Goal: Navigation & Orientation: Find specific page/section

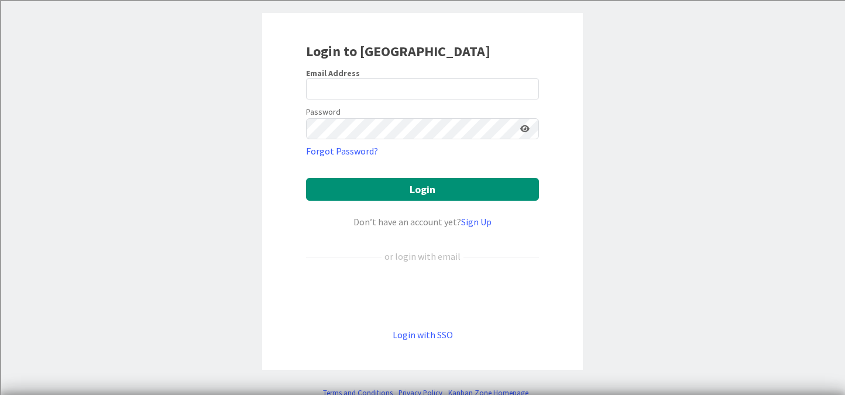
scroll to position [63, 0]
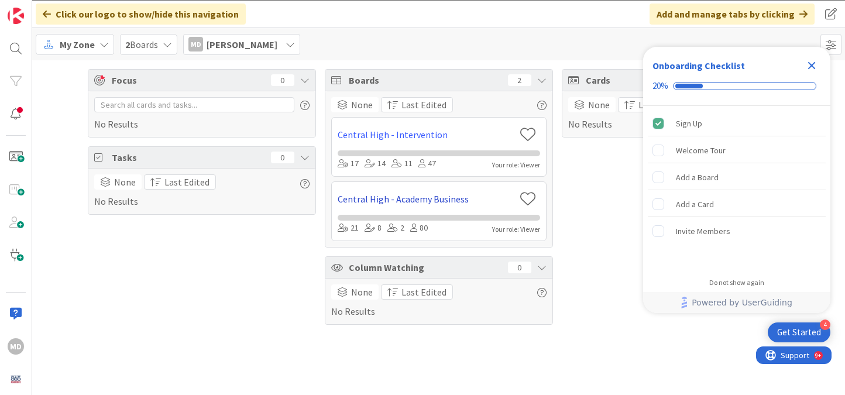
click at [419, 202] on link "Central High - Academy Business" at bounding box center [426, 199] width 177 height 14
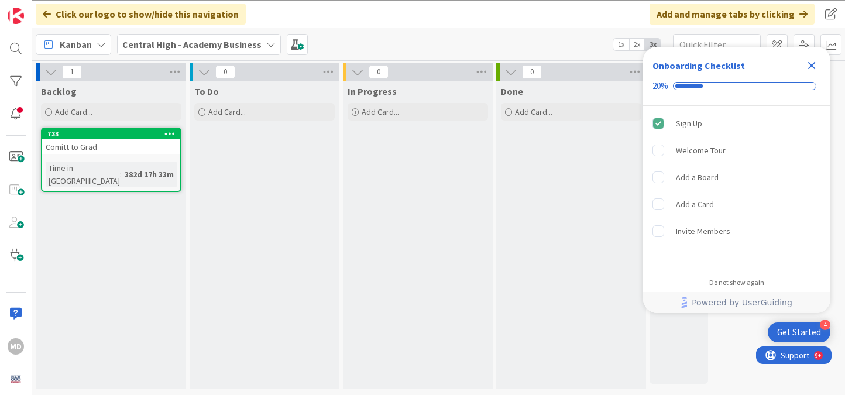
click at [812, 62] on icon "Close Checklist" at bounding box center [812, 66] width 14 height 14
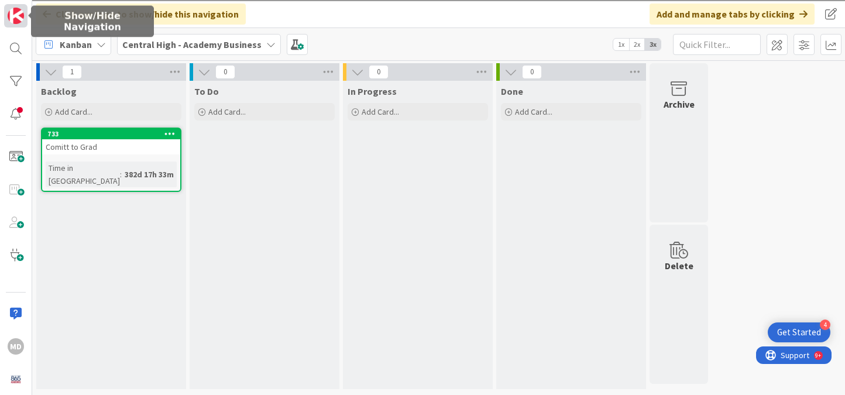
click at [20, 20] on img at bounding box center [16, 16] width 16 height 16
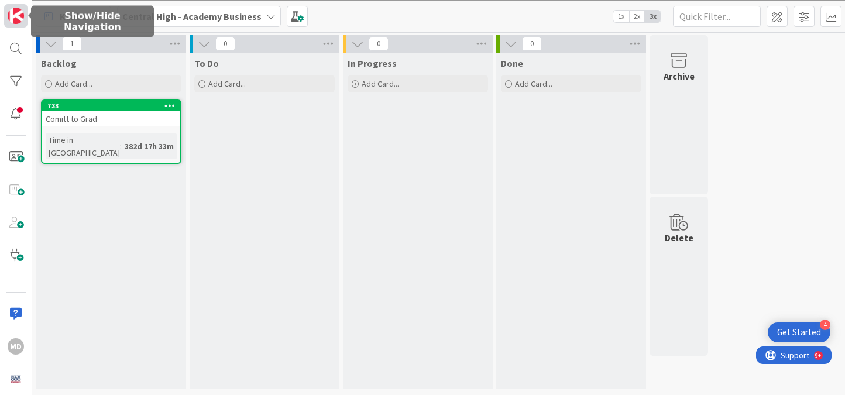
click at [20, 20] on img at bounding box center [16, 16] width 16 height 16
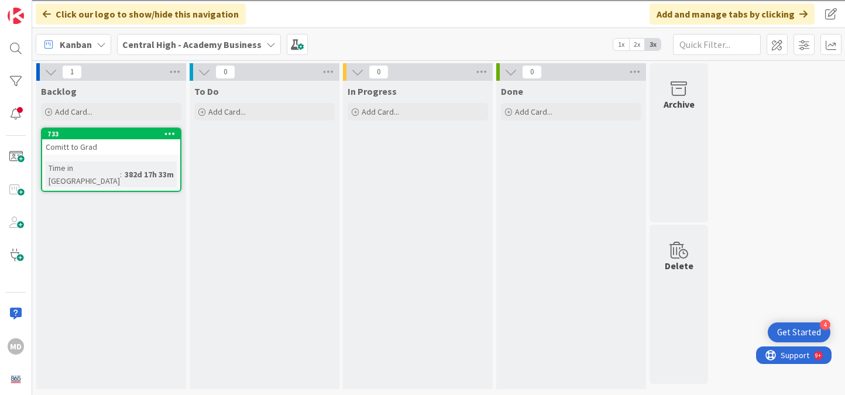
click at [242, 42] on b "Central High - Academy Business" at bounding box center [191, 45] width 139 height 12
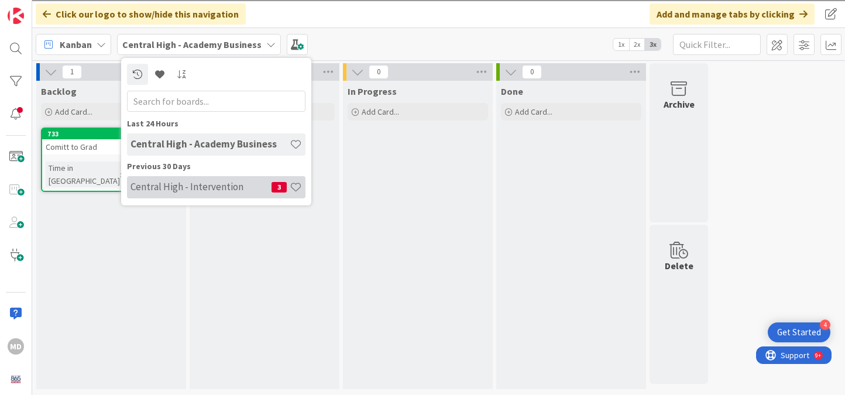
click at [202, 188] on h4 "Central High - Intervention" at bounding box center [201, 187] width 141 height 12
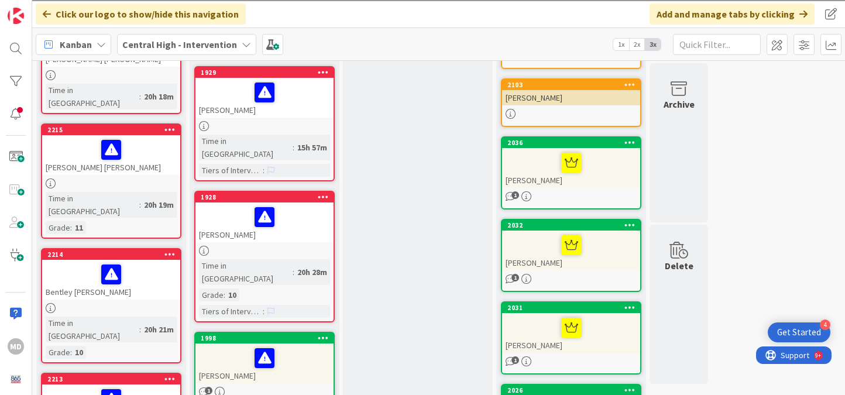
scroll to position [465, 0]
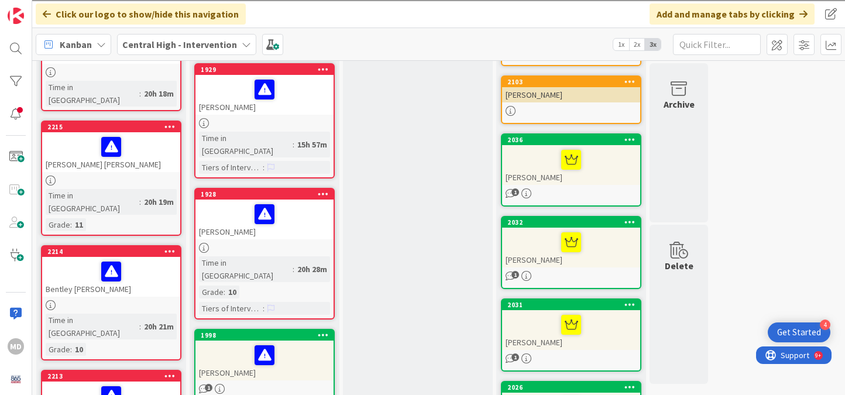
click at [52, 176] on icon at bounding box center [51, 181] width 10 height 10
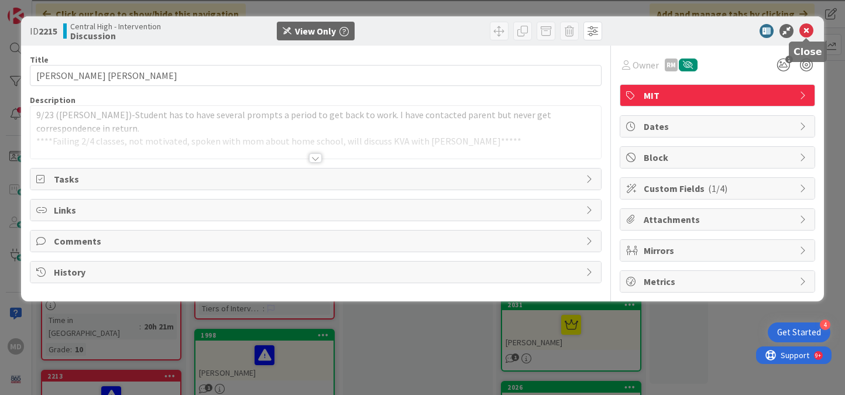
click at [806, 34] on icon at bounding box center [807, 31] width 14 height 14
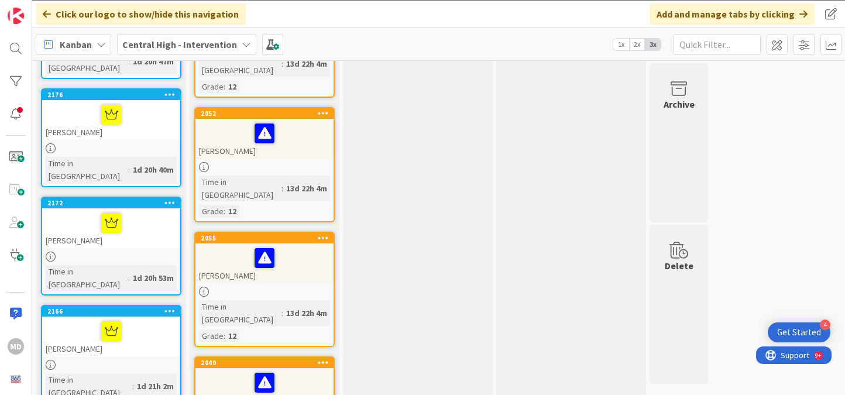
scroll to position [1718, 0]
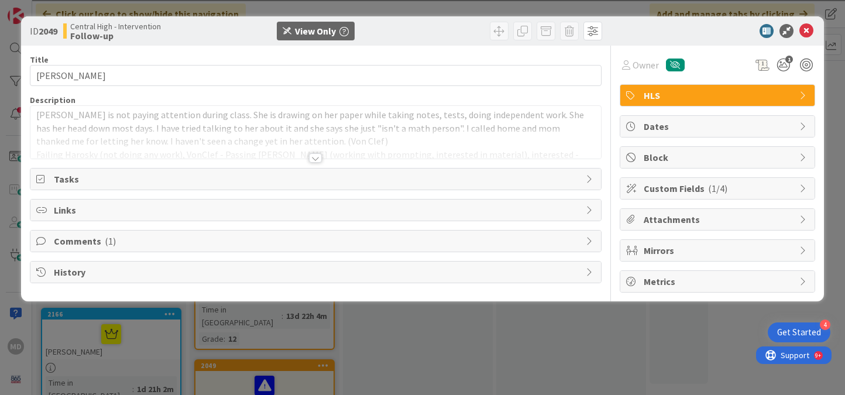
click at [318, 157] on div at bounding box center [315, 157] width 13 height 9
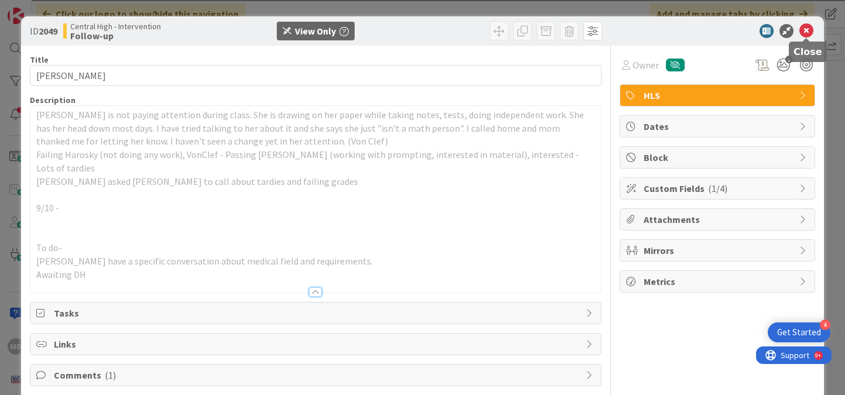
click at [808, 30] on icon at bounding box center [807, 31] width 14 height 14
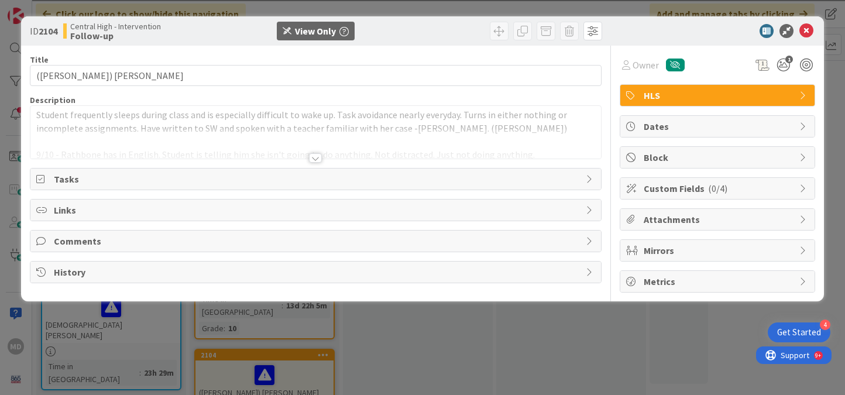
click at [323, 155] on div at bounding box center [315, 144] width 571 height 30
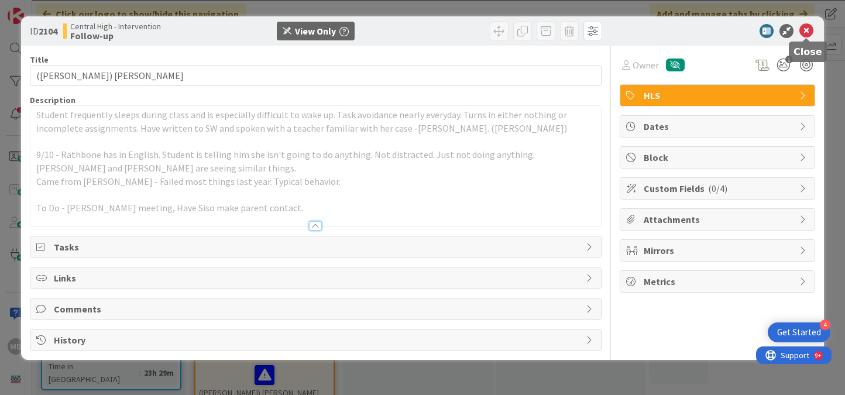
click at [805, 30] on icon at bounding box center [807, 31] width 14 height 14
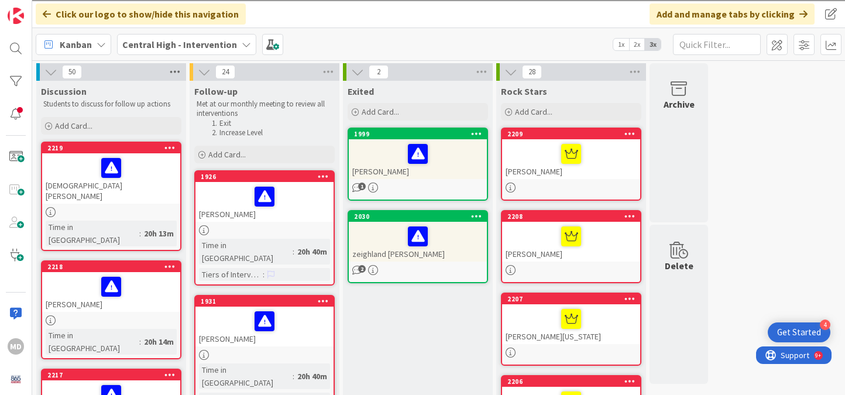
click at [170, 69] on icon at bounding box center [174, 72] width 15 height 18
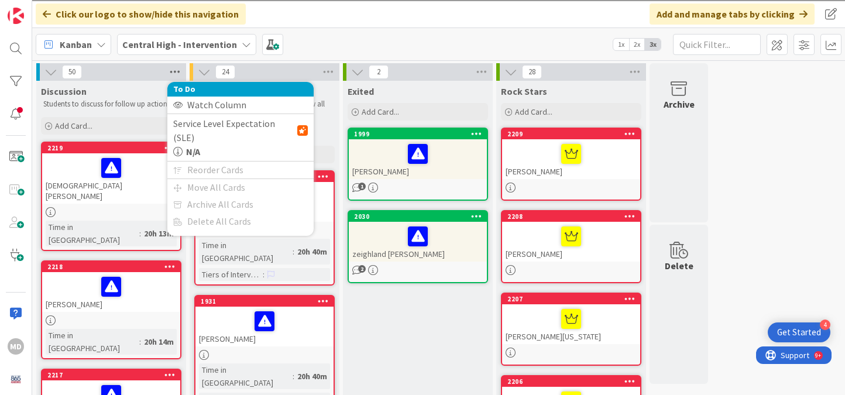
click at [170, 69] on icon at bounding box center [174, 72] width 15 height 18
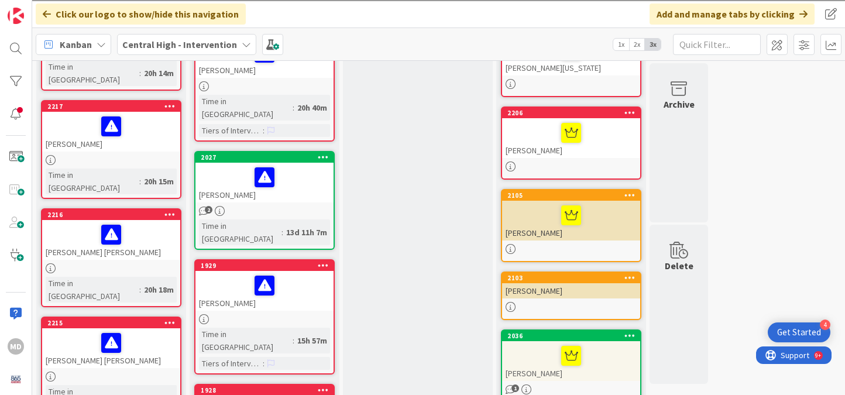
scroll to position [269, 0]
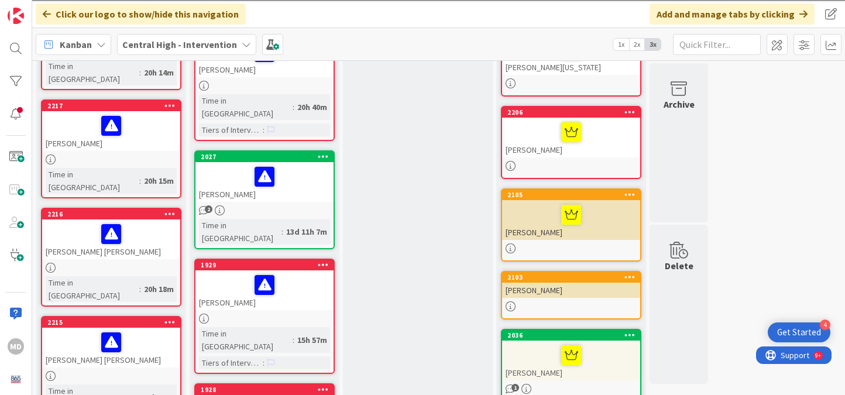
click at [52, 263] on icon at bounding box center [51, 268] width 10 height 10
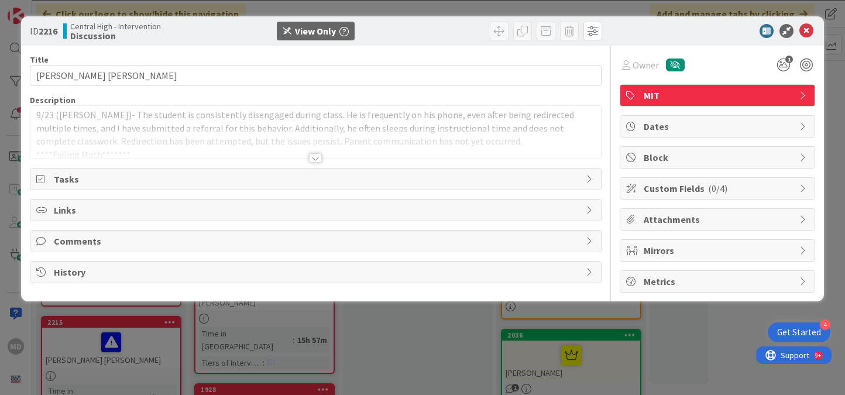
click at [311, 155] on div at bounding box center [315, 157] width 13 height 9
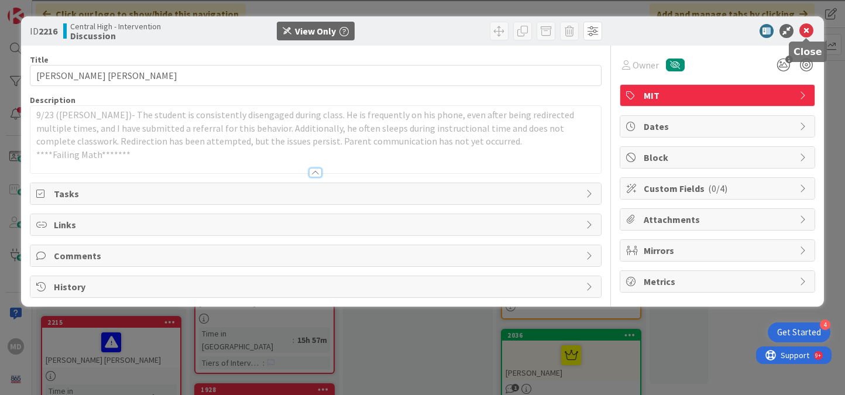
click at [804, 35] on icon at bounding box center [807, 31] width 14 height 14
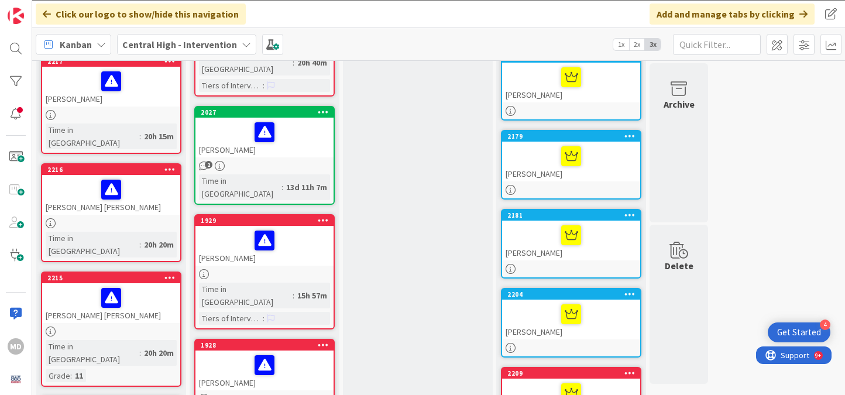
scroll to position [315, 0]
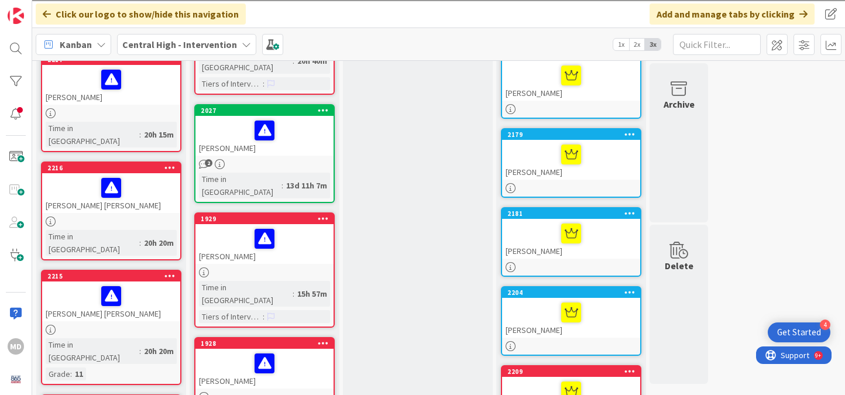
click at [50, 325] on icon at bounding box center [51, 330] width 10 height 10
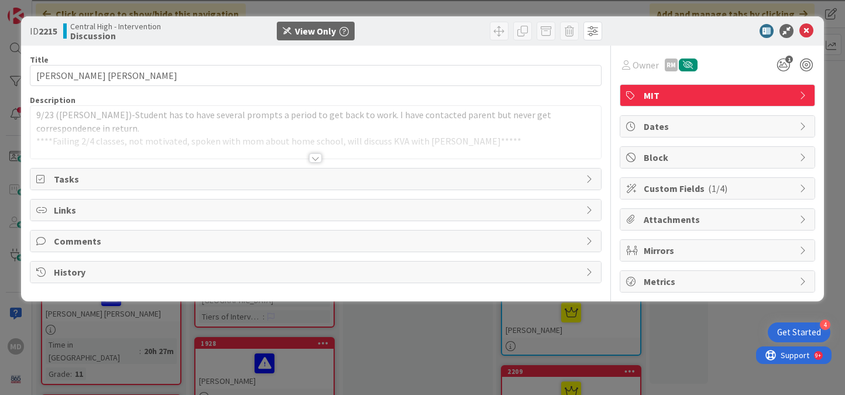
click at [314, 157] on div at bounding box center [315, 157] width 13 height 9
click at [805, 29] on icon at bounding box center [807, 31] width 14 height 14
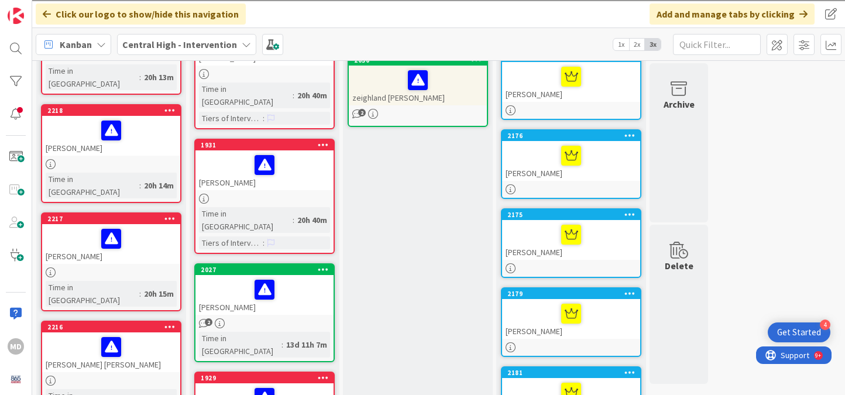
scroll to position [139, 0]
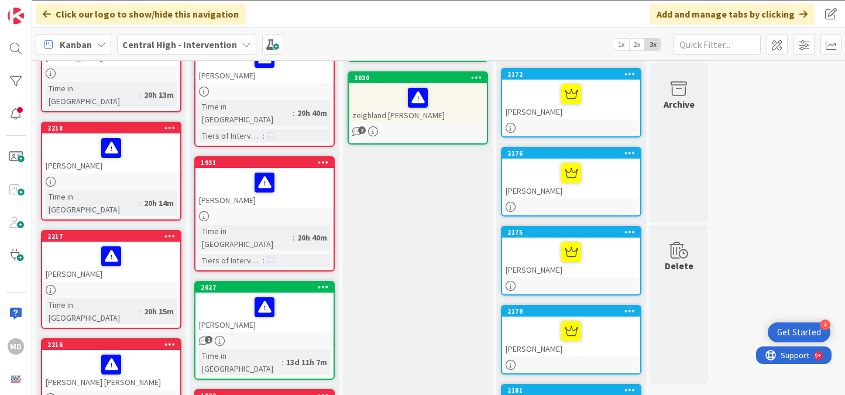
click at [51, 177] on icon at bounding box center [51, 182] width 10 height 10
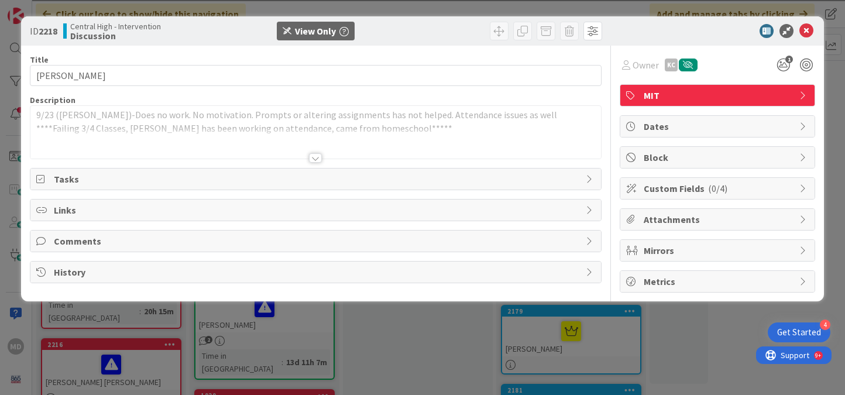
click at [316, 154] on div at bounding box center [315, 157] width 13 height 9
click at [807, 31] on icon at bounding box center [807, 31] width 14 height 14
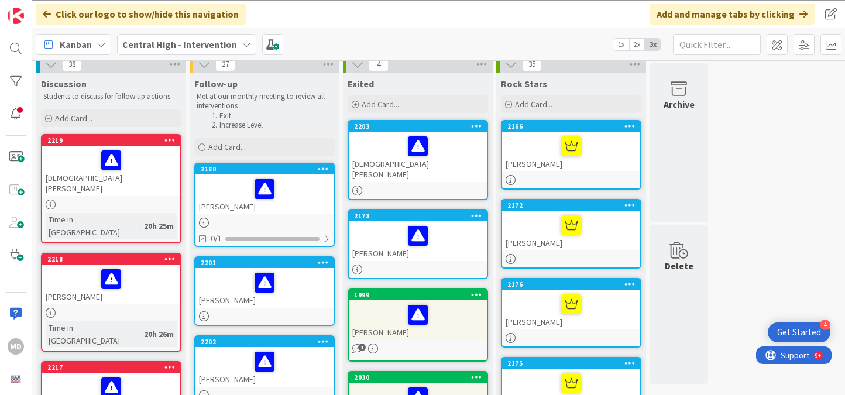
scroll to position [1, 0]
